Goal: Obtain resource: Download file/media

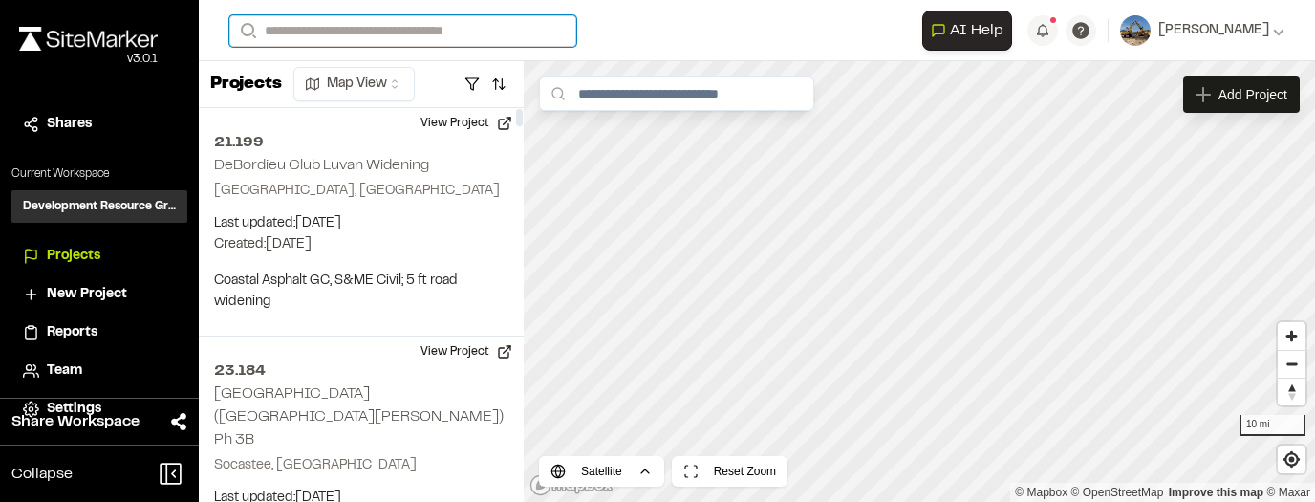
click at [314, 33] on input "Search" at bounding box center [402, 31] width 347 height 32
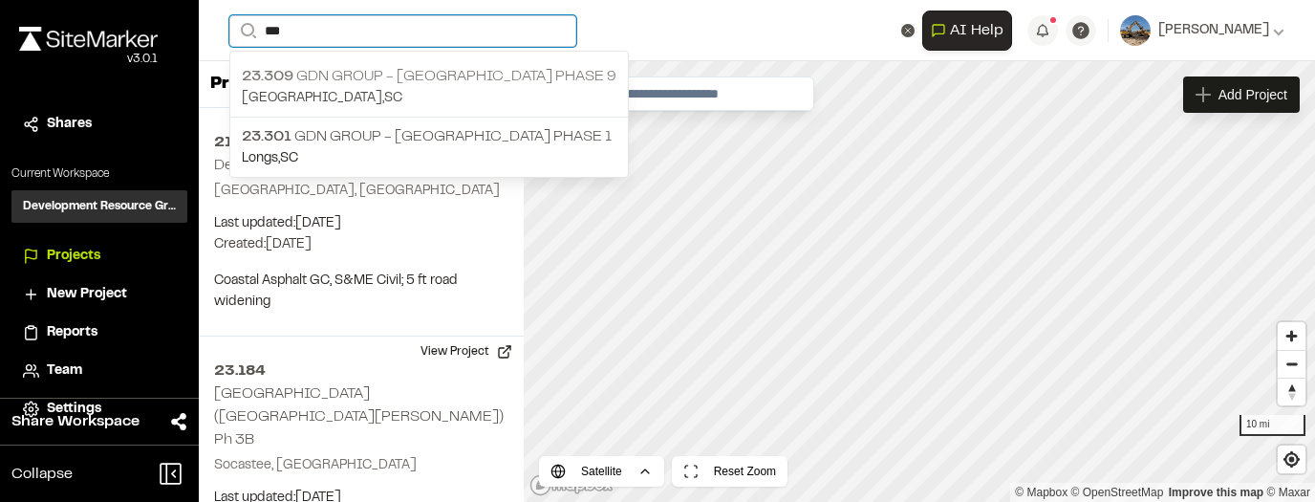
type input "***"
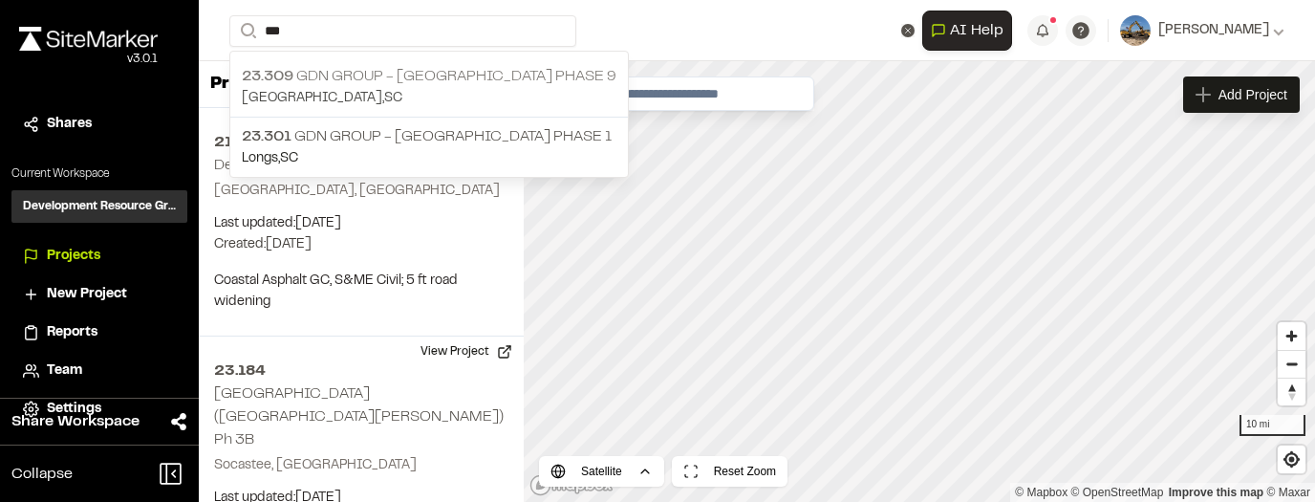
click at [467, 81] on p "23.309 GDN Group - [GEOGRAPHIC_DATA] Phase 9" at bounding box center [429, 76] width 375 height 23
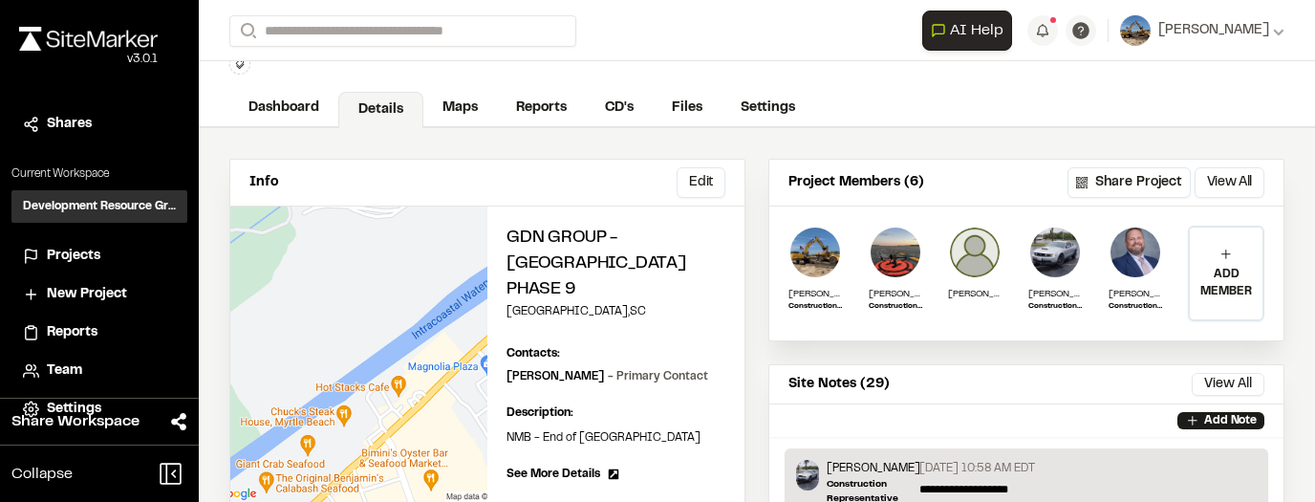
scroll to position [76, 0]
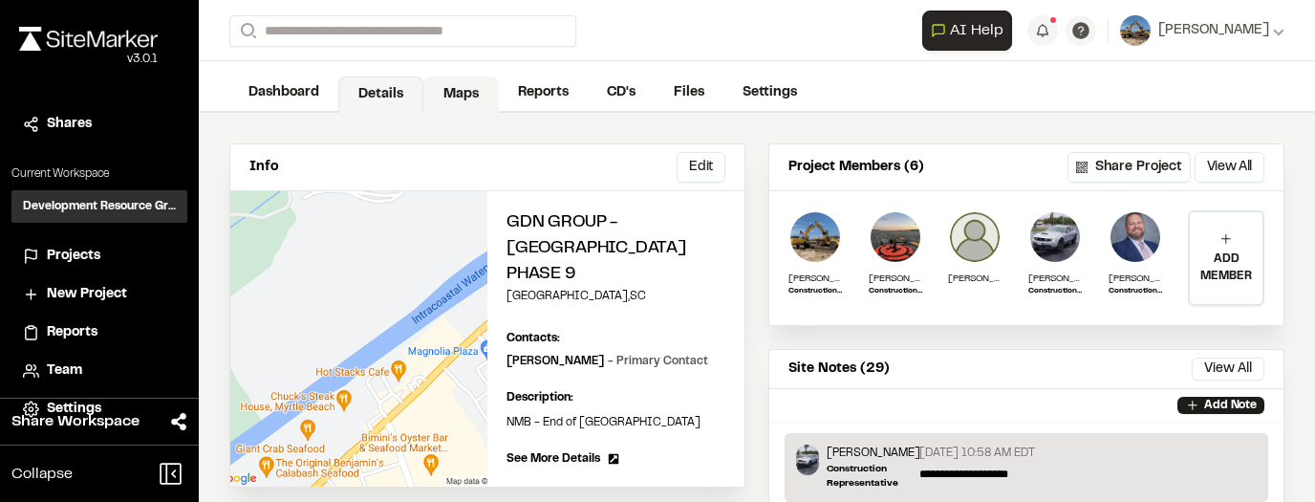
click at [466, 102] on link "Maps" at bounding box center [461, 94] width 76 height 36
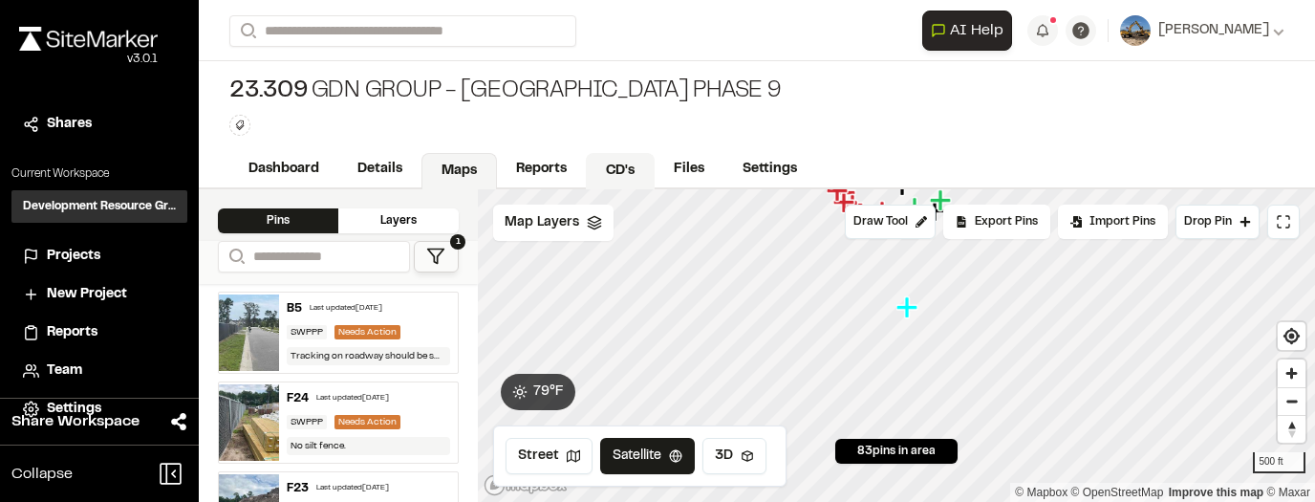
click at [600, 164] on link "CD's" at bounding box center [620, 171] width 69 height 36
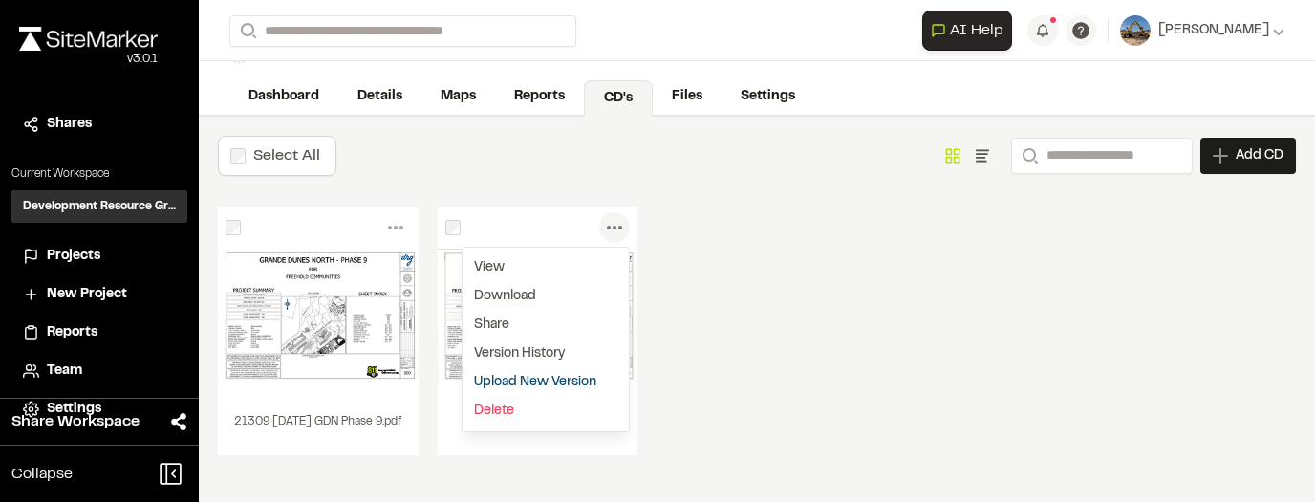
scroll to position [76, 0]
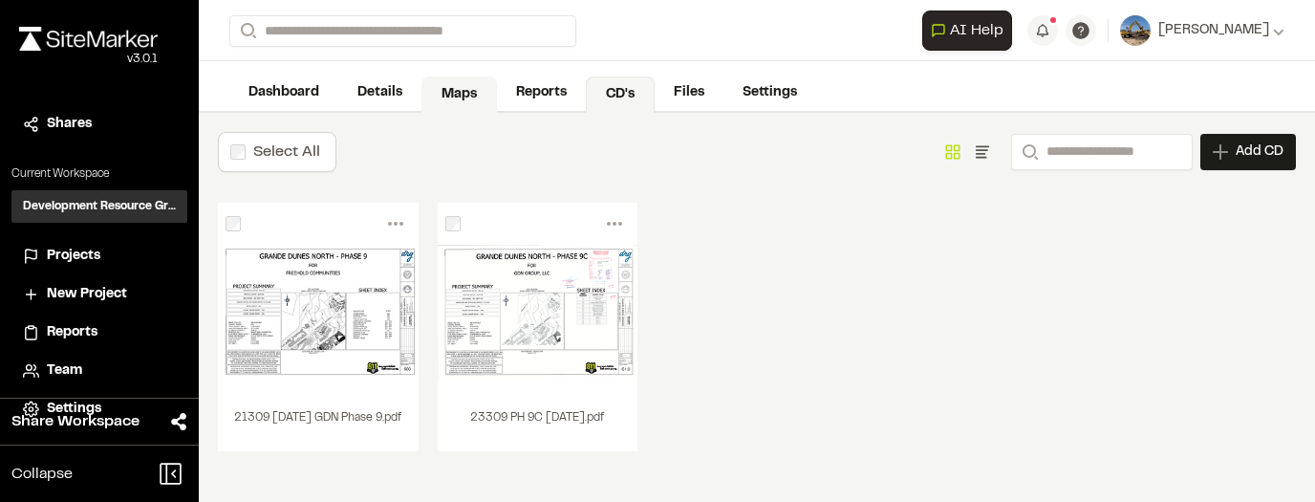
click at [489, 89] on link "Maps" at bounding box center [460, 94] width 76 height 36
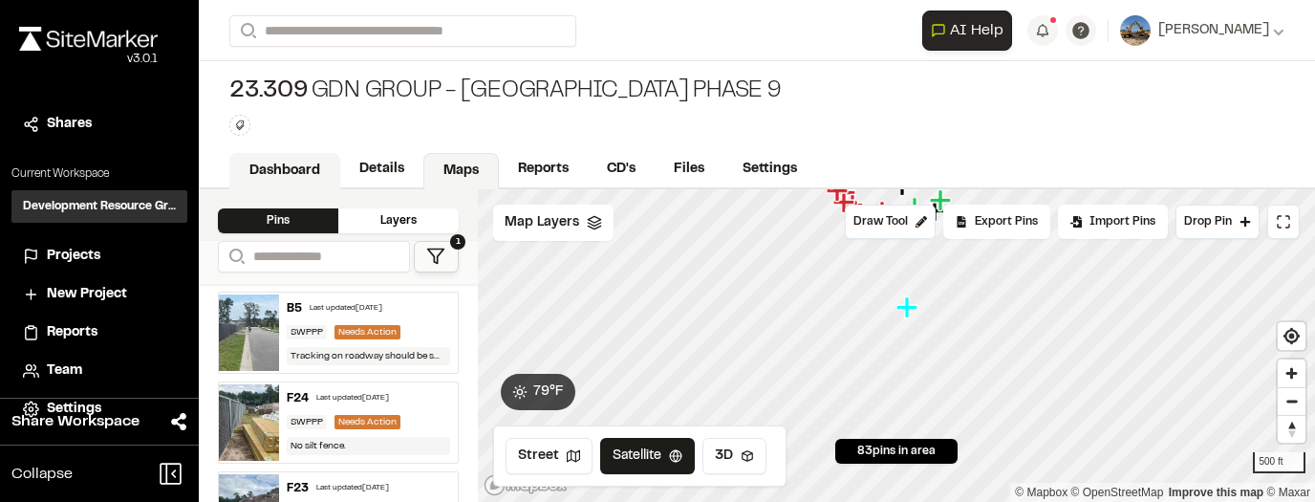
click at [300, 162] on link "Dashboard" at bounding box center [284, 171] width 111 height 36
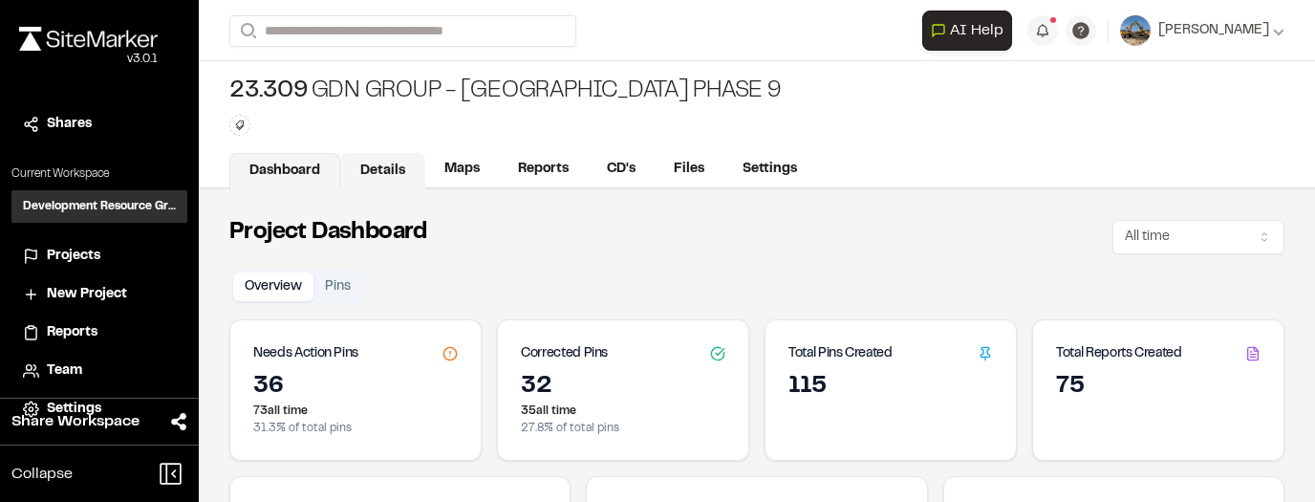
click at [381, 165] on link "Details" at bounding box center [382, 171] width 85 height 36
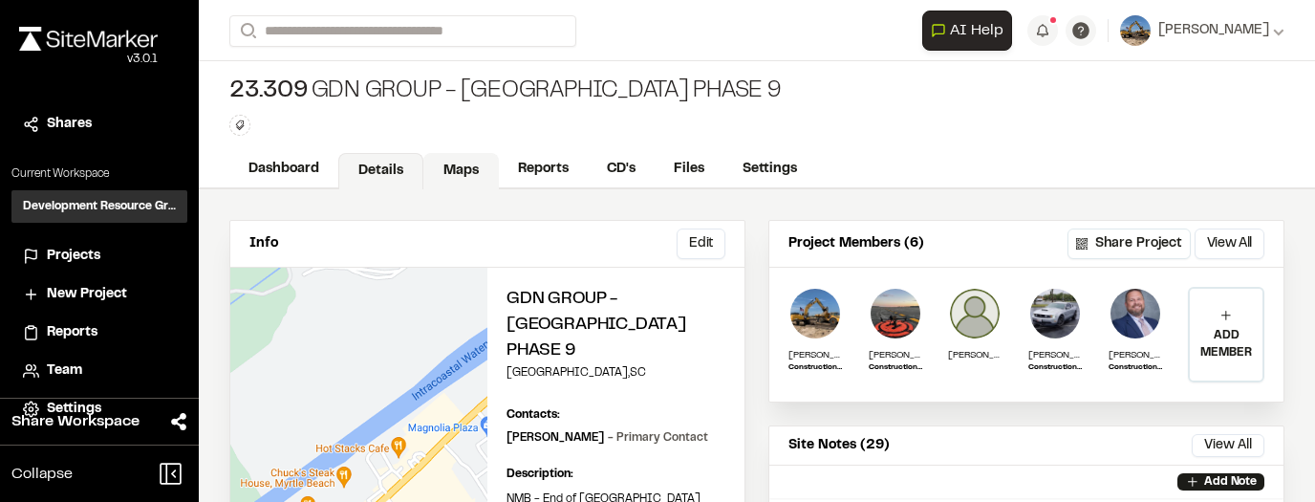
click at [435, 174] on link "Maps" at bounding box center [461, 171] width 76 height 36
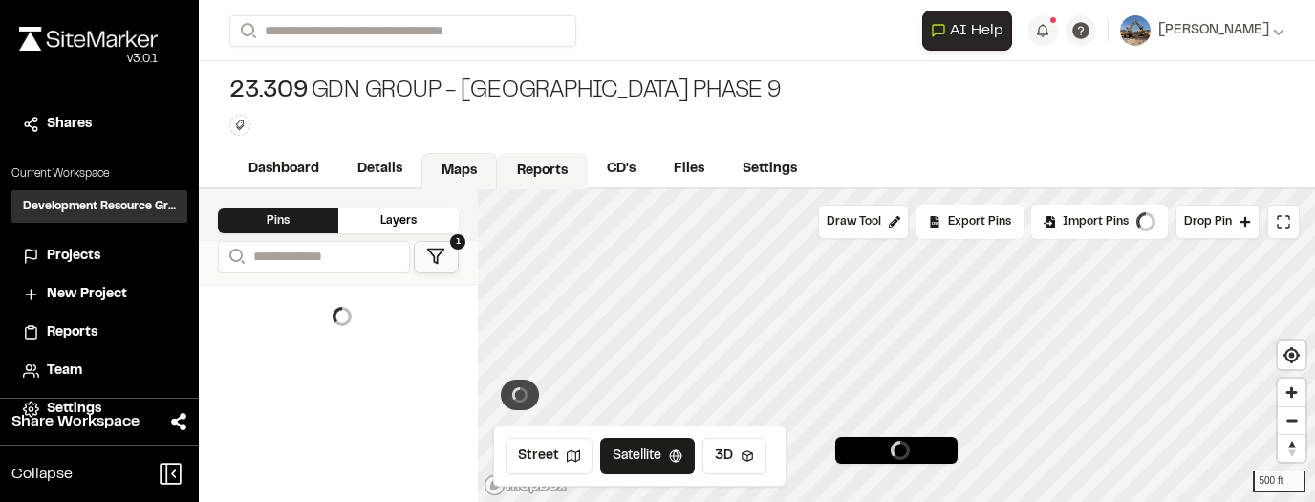
click at [520, 168] on link "Reports" at bounding box center [542, 171] width 91 height 36
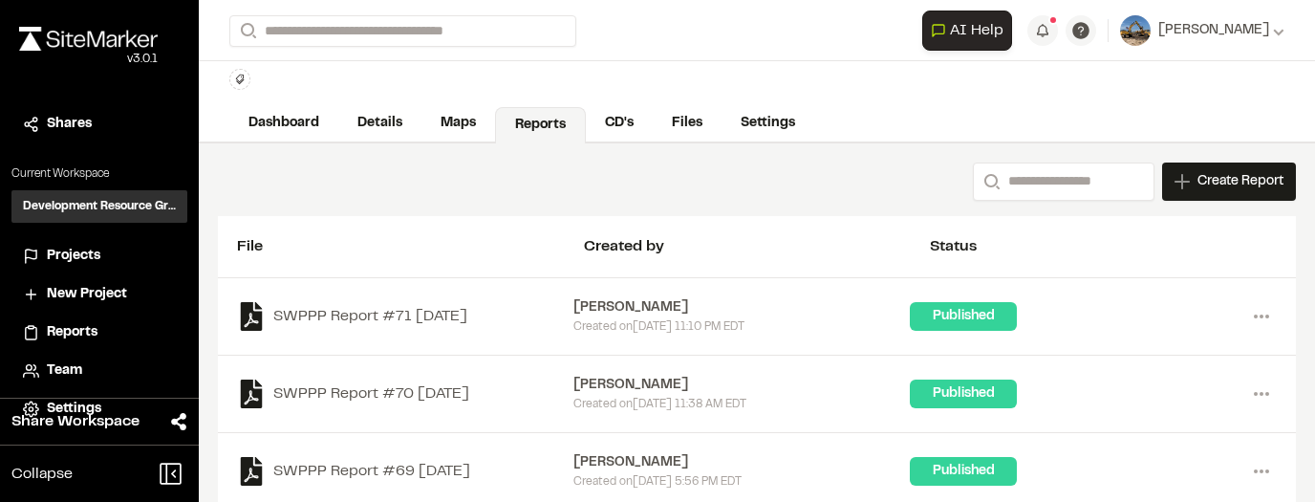
scroll to position [153, 0]
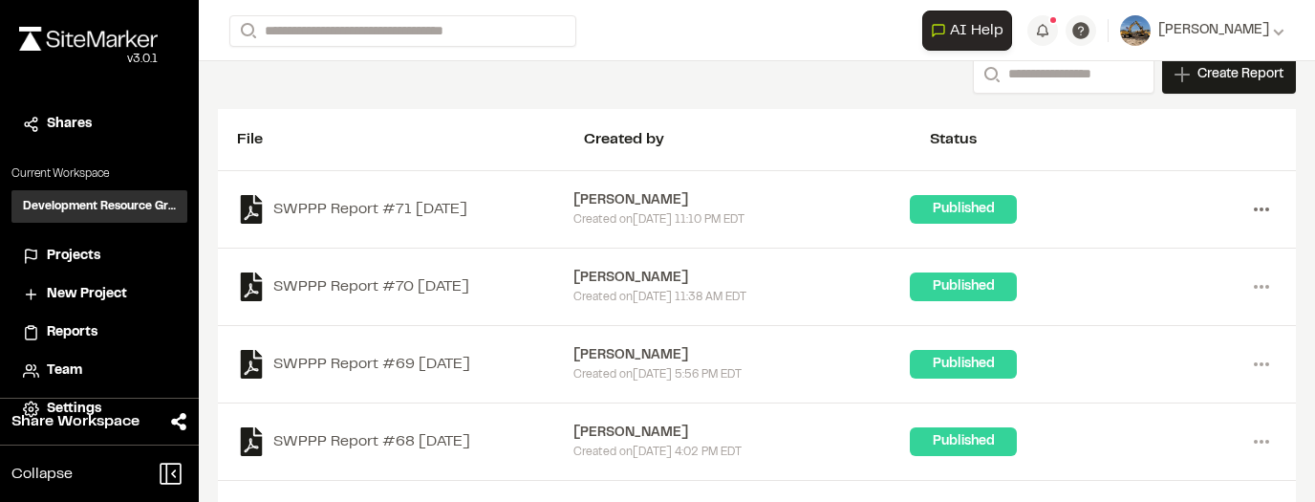
click at [1249, 202] on icon at bounding box center [1261, 209] width 31 height 31
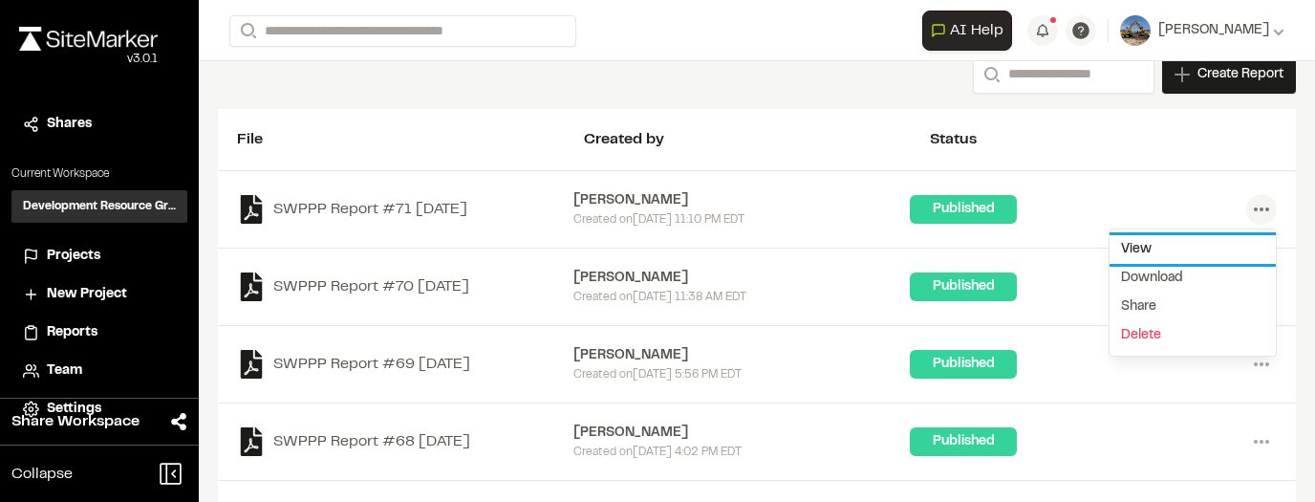
click at [1155, 244] on link "View" at bounding box center [1193, 249] width 166 height 29
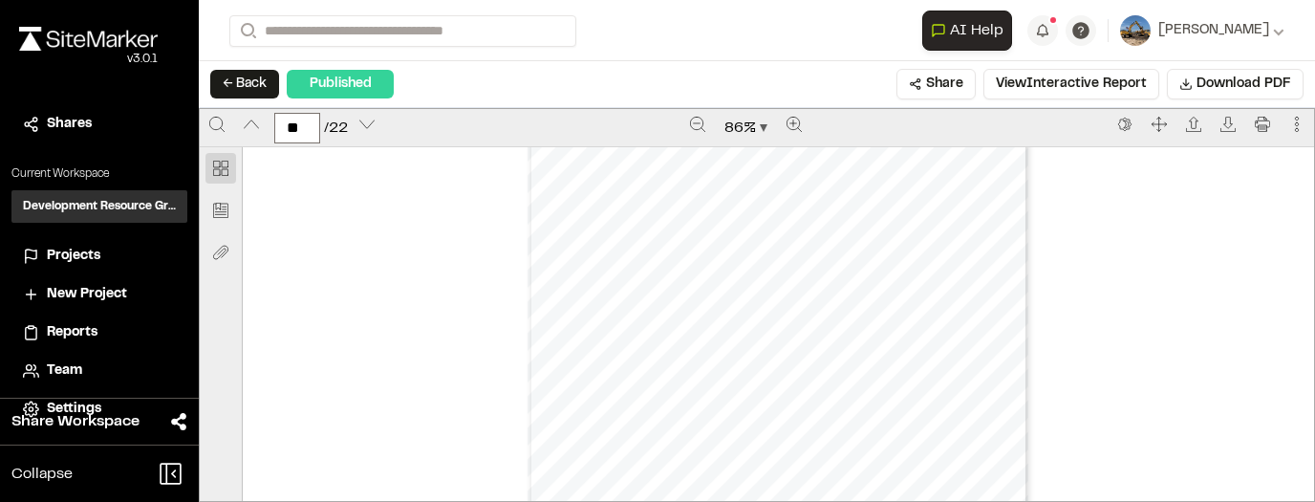
scroll to position [12541, 0]
type input "**"
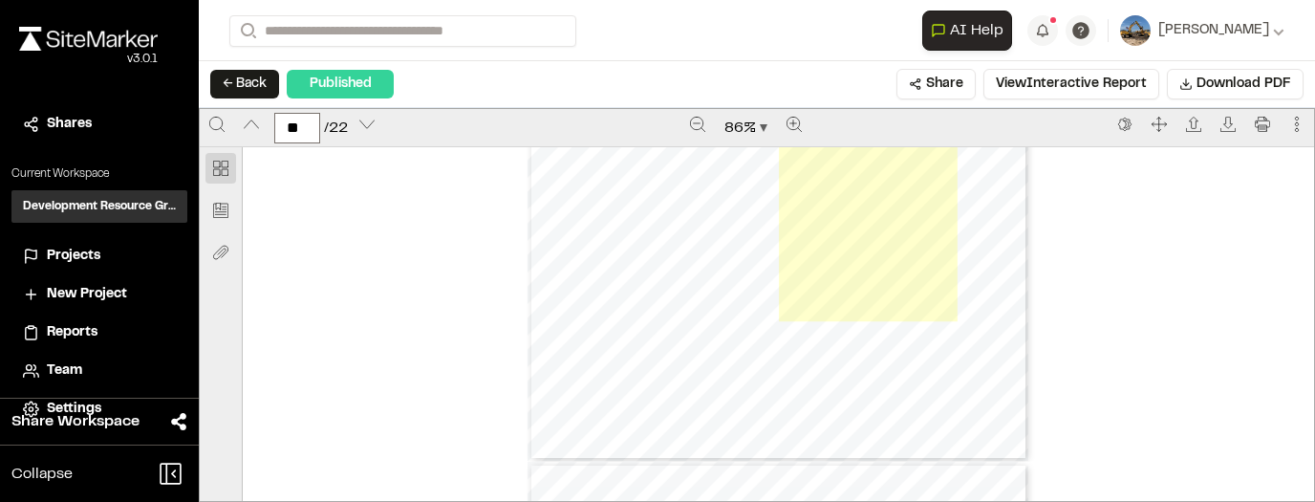
scroll to position [12656, 0]
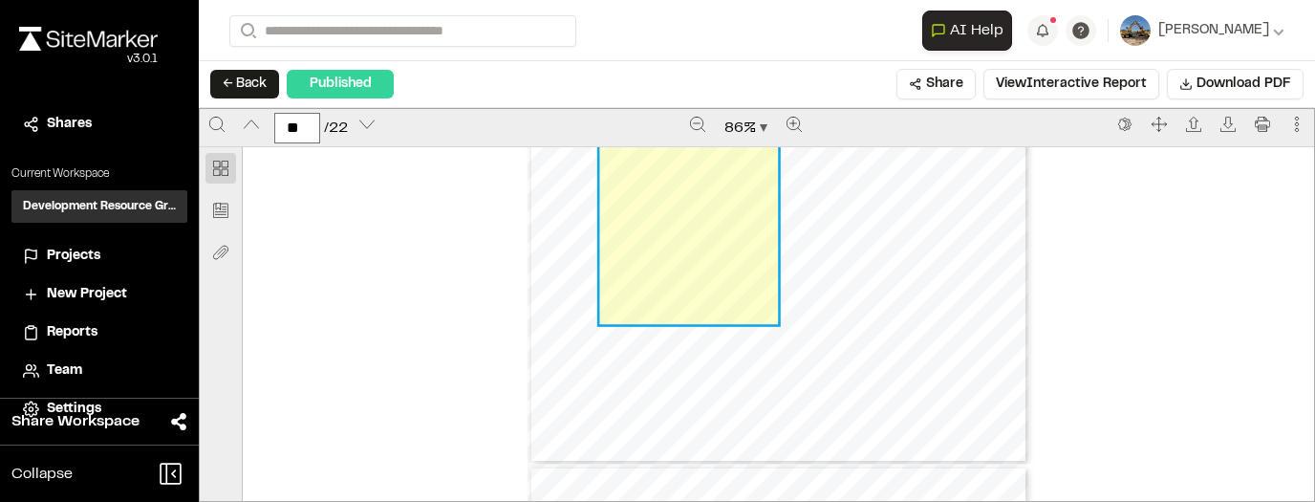
click at [690, 216] on link "Page 20" at bounding box center [688, 227] width 178 height 192
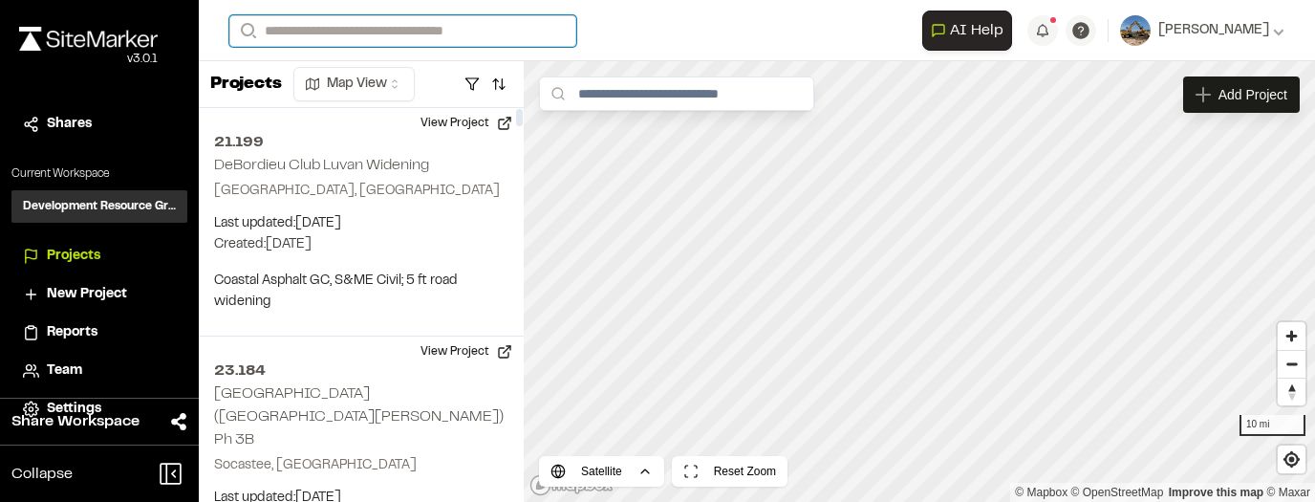
click at [455, 31] on input "Search" at bounding box center [402, 31] width 347 height 32
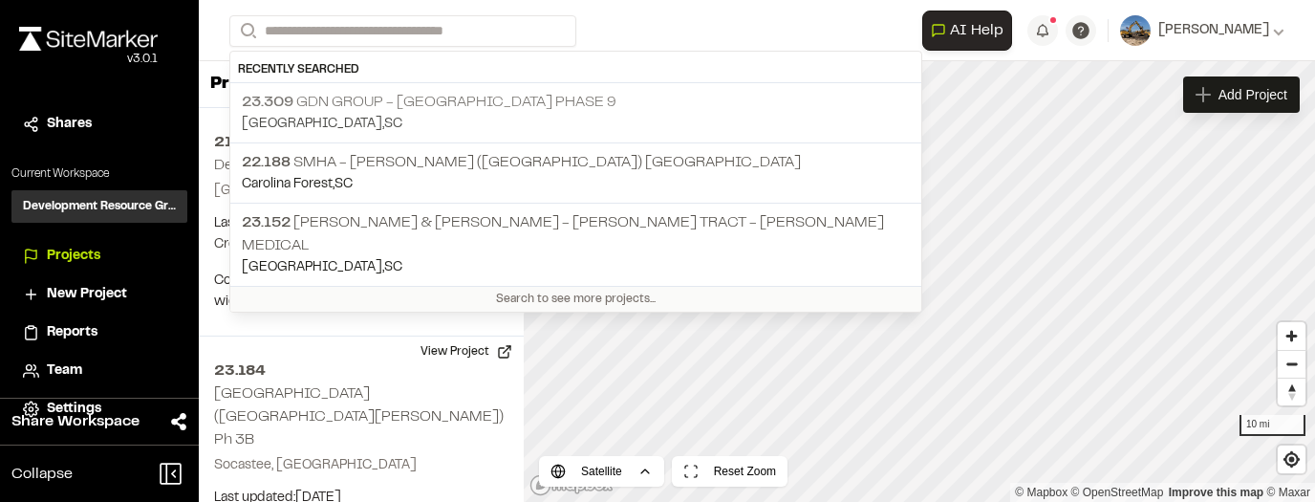
click at [450, 83] on div "23.309 GDN Group - [GEOGRAPHIC_DATA] Phase 9 [GEOGRAPHIC_DATA] , [GEOGRAPHIC_DA…" at bounding box center [575, 112] width 691 height 59
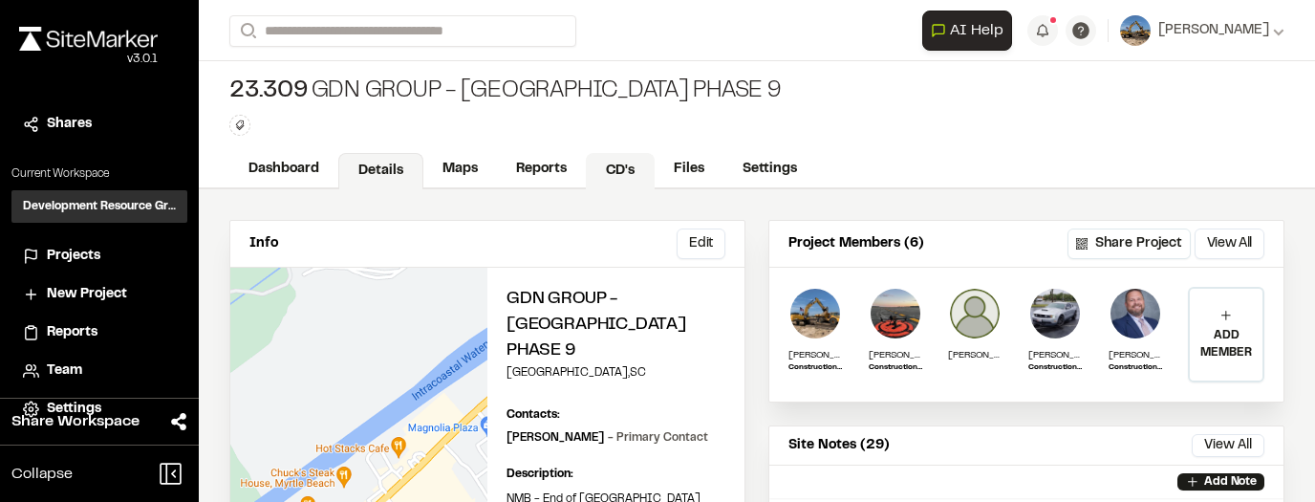
click at [609, 160] on link "CD's" at bounding box center [620, 171] width 69 height 36
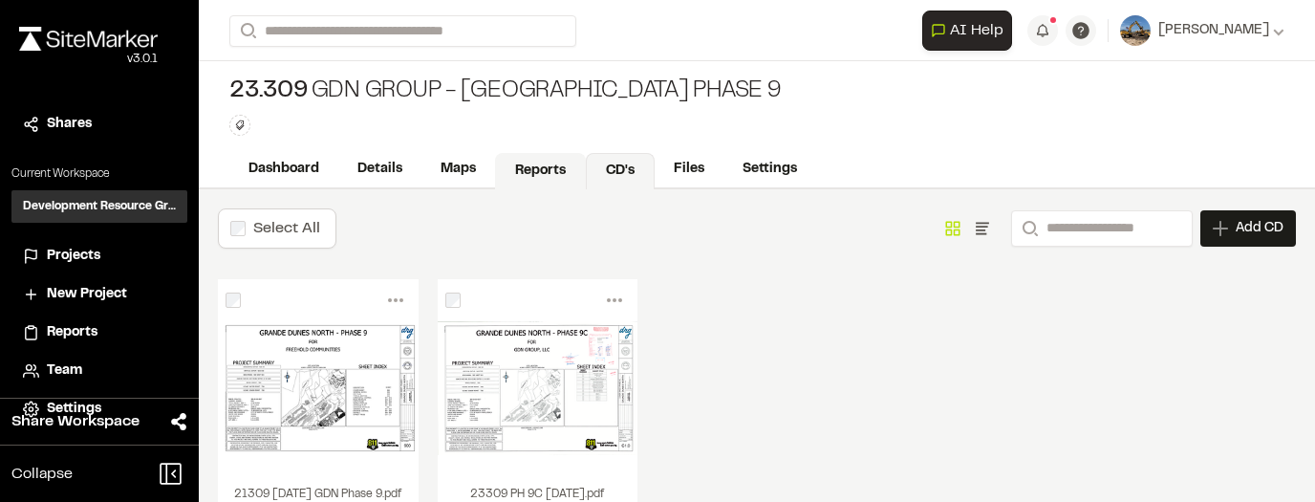
click at [549, 164] on link "Reports" at bounding box center [540, 171] width 91 height 36
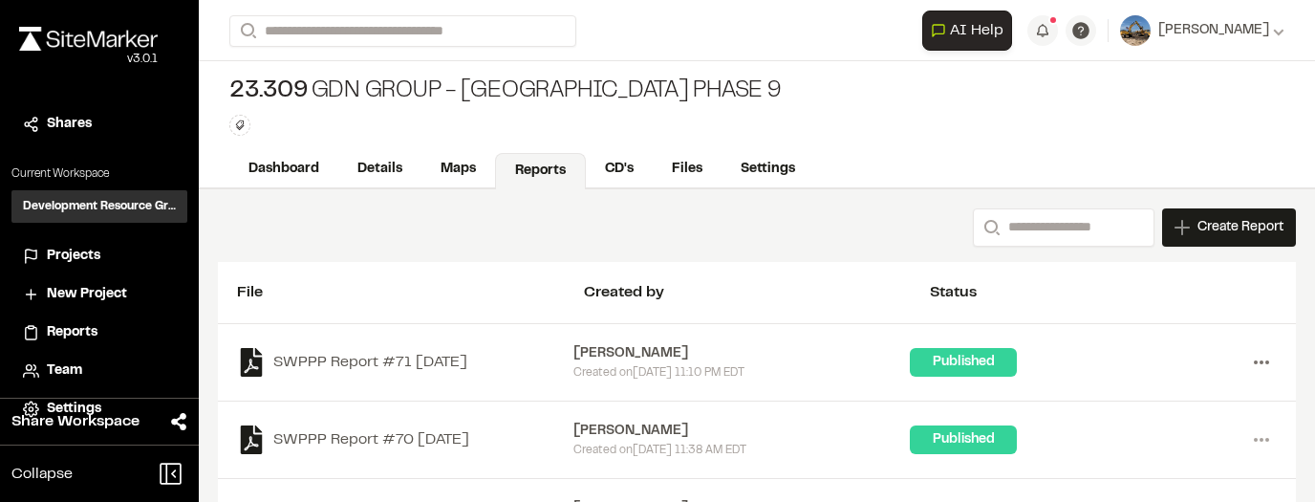
click at [1246, 354] on icon at bounding box center [1261, 362] width 31 height 31
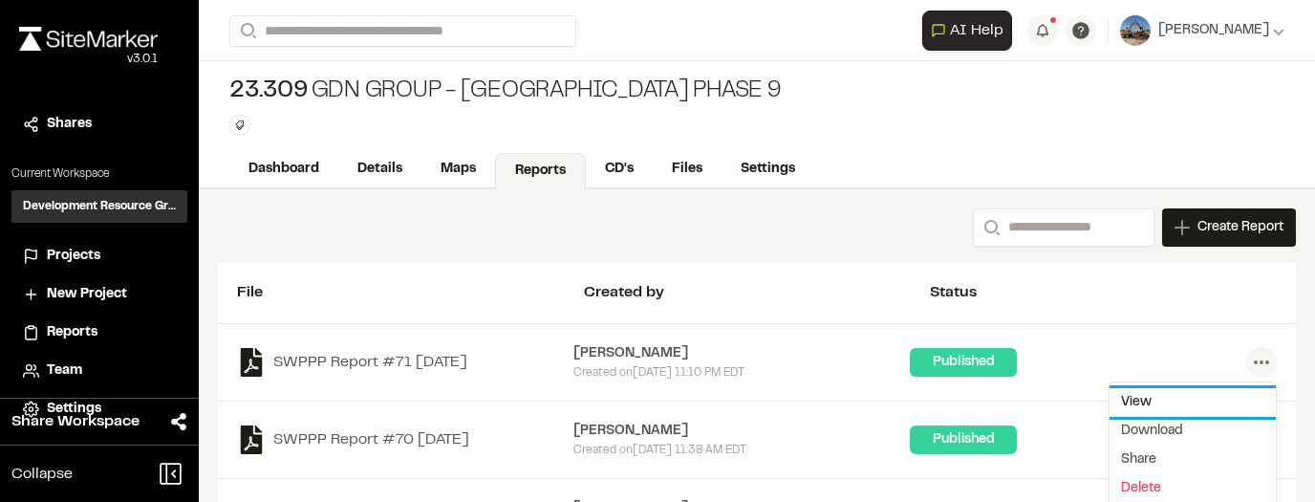
click at [1185, 404] on link "View" at bounding box center [1193, 402] width 166 height 29
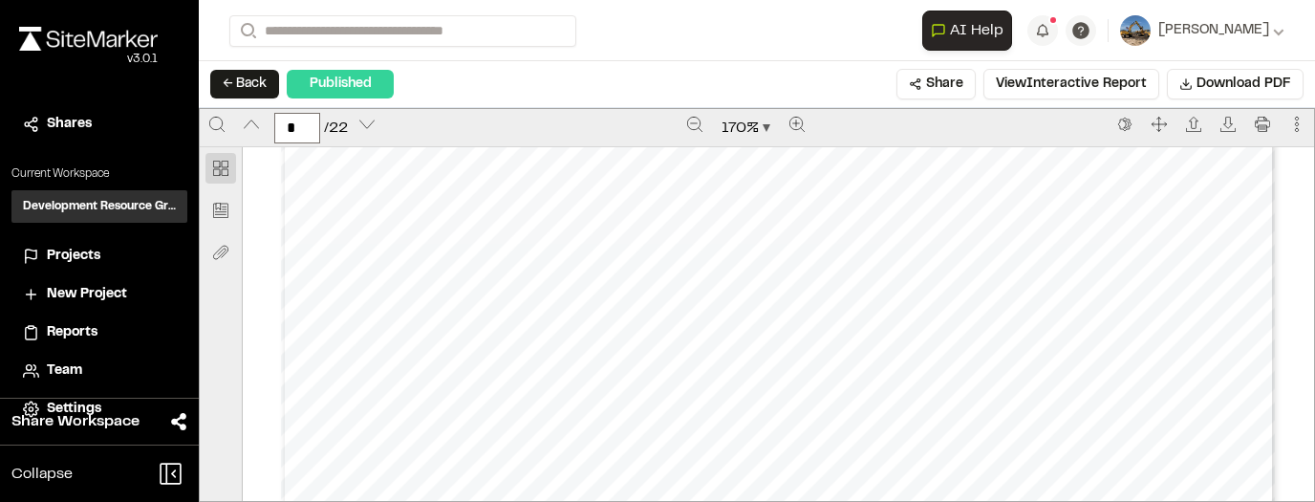
scroll to position [8412, 0]
type input "**"
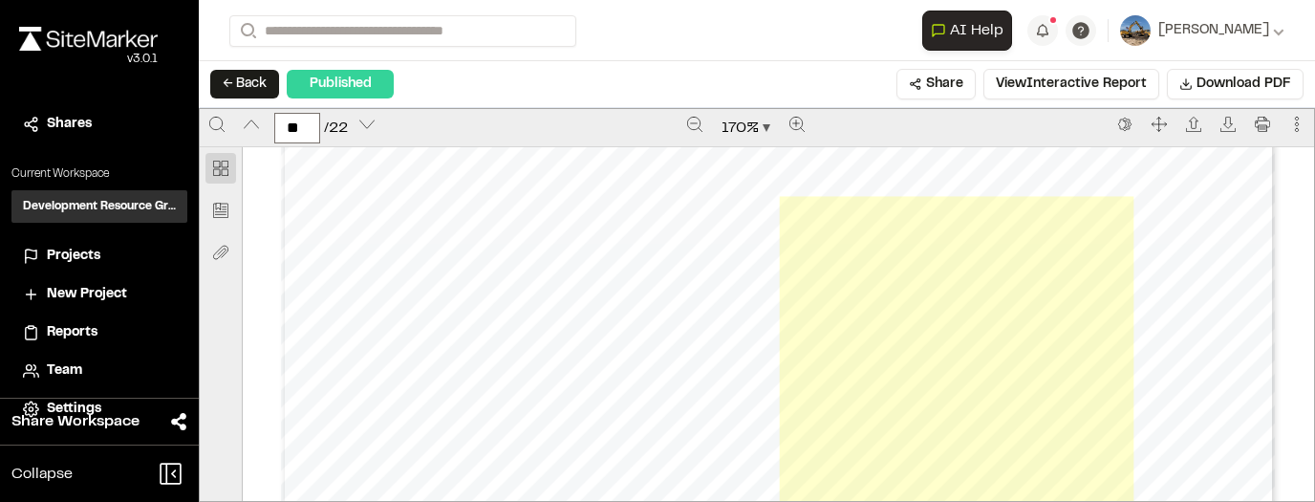
scroll to position [25044, 0]
